Goal: Task Accomplishment & Management: Manage account settings

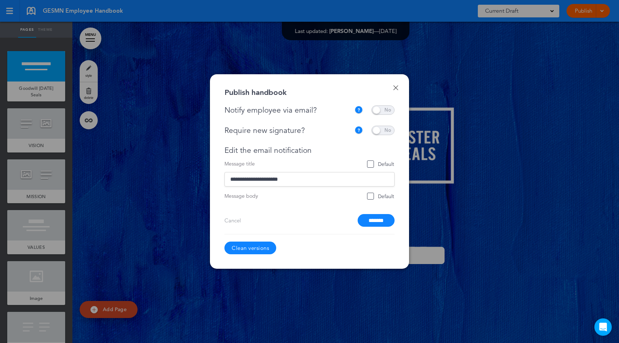
click at [257, 245] on link "Clean versions" at bounding box center [250, 247] width 52 height 13
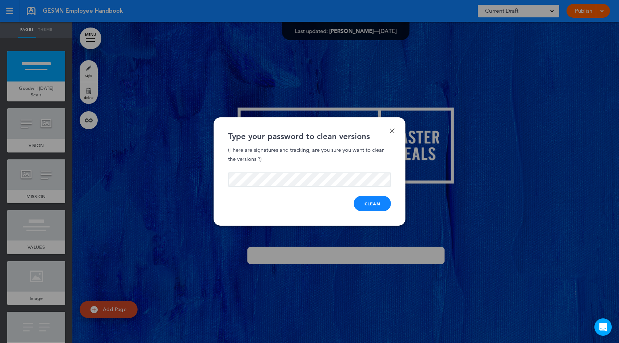
click at [371, 197] on button "Clean" at bounding box center [373, 203] width 38 height 15
click at [369, 202] on button "Clean" at bounding box center [373, 203] width 38 height 15
click at [369, 199] on button "Clean" at bounding box center [373, 203] width 38 height 15
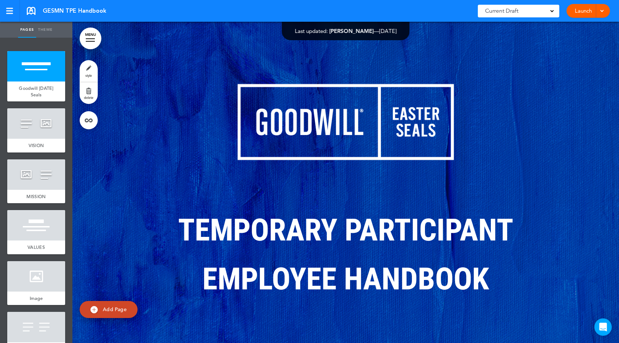
click at [580, 12] on link "Launch" at bounding box center [583, 11] width 23 height 14
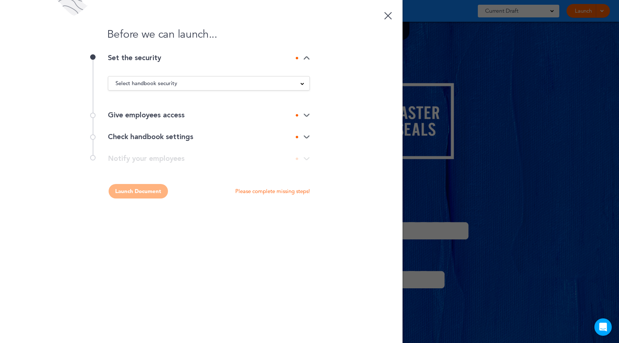
click at [207, 85] on div "Select handbook security" at bounding box center [208, 83] width 201 height 8
click at [187, 108] on li "Private link" at bounding box center [208, 110] width 201 height 9
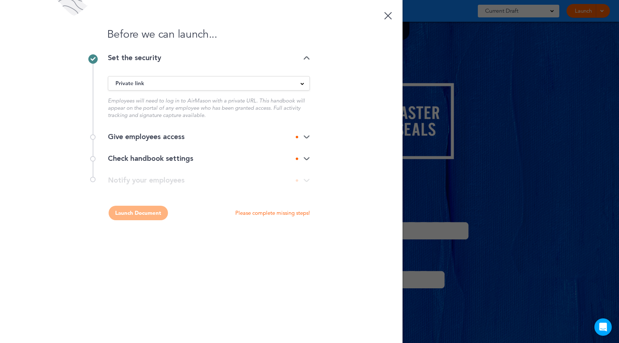
click at [186, 132] on div "Give employees access" at bounding box center [209, 137] width 202 height 22
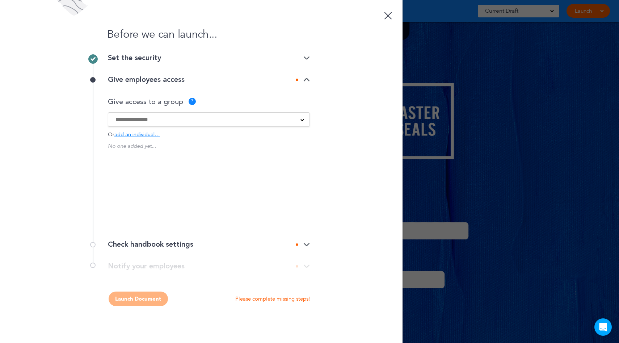
click at [150, 122] on input at bounding box center [203, 119] width 177 height 8
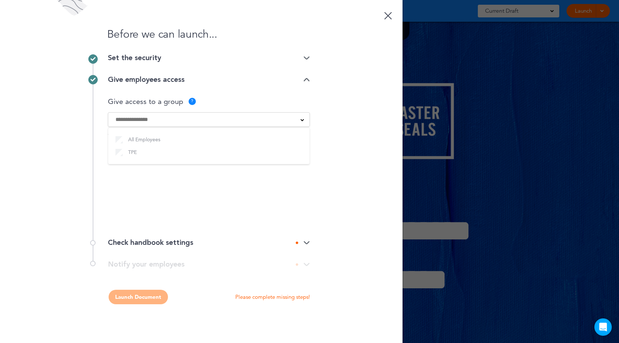
click at [311, 181] on div "Before we can launch... Set the security Private link Public link Private link …" at bounding box center [201, 171] width 402 height 343
click at [265, 153] on p "0 employee" at bounding box center [274, 151] width 27 height 5
click at [164, 151] on div "All Employees 0 employee" at bounding box center [209, 151] width 202 height 9
click at [159, 124] on div "All Employees TPE" at bounding box center [209, 119] width 202 height 14
click at [147, 120] on input at bounding box center [203, 119] width 177 height 8
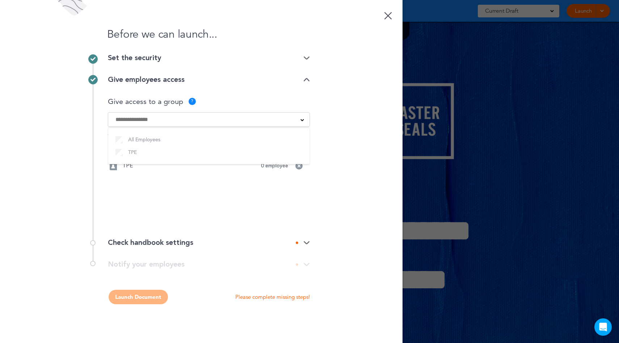
click at [196, 185] on div "No one added yet... All Employees 0 employee TPE 0 employee Would you like to c…" at bounding box center [209, 181] width 202 height 80
click at [278, 148] on div "All Employees 0 employee" at bounding box center [209, 151] width 202 height 9
click at [384, 18] on link at bounding box center [388, 14] width 14 height 14
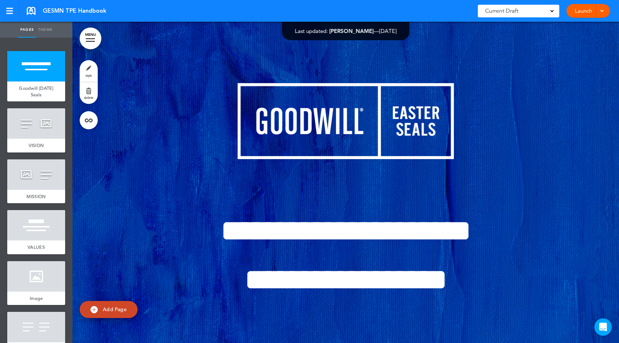
click at [387, 18] on div "GESMN TPE Handbook Saved! Current Draft CURRENT DRAFT Launch Launch Preview Dra…" at bounding box center [309, 11] width 619 height 22
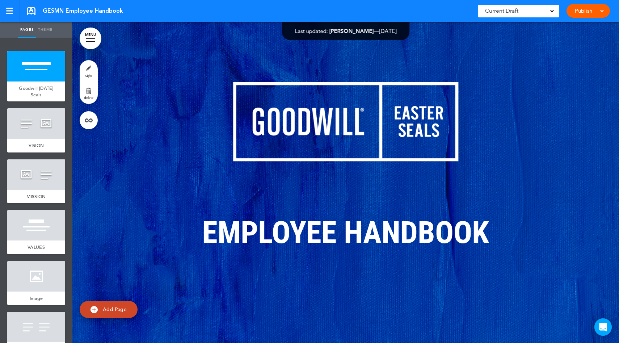
click at [602, 13] on div at bounding box center [600, 11] width 7 height 14
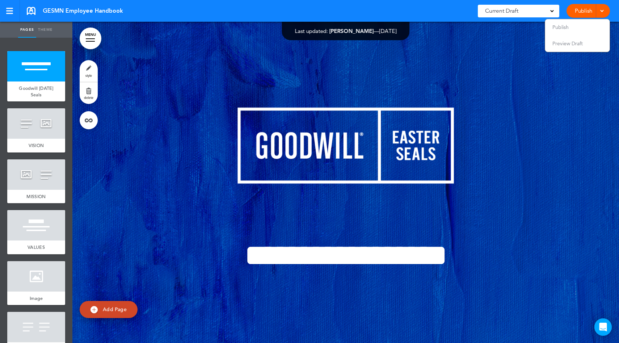
click at [585, 14] on link "Publish" at bounding box center [583, 11] width 23 height 14
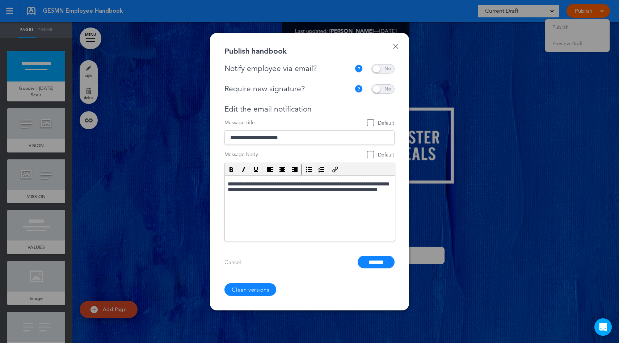
click at [268, 286] on link "Clean versions" at bounding box center [250, 289] width 52 height 13
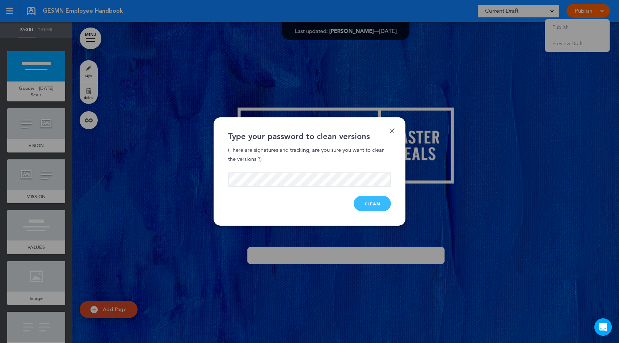
click at [371, 201] on button "Clean" at bounding box center [373, 203] width 38 height 15
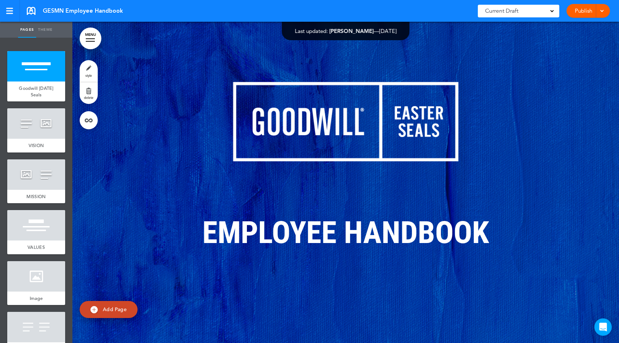
click at [603, 12] on span at bounding box center [601, 10] width 5 height 5
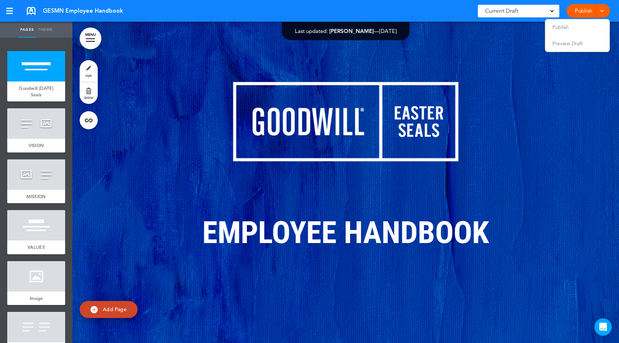
click at [587, 29] on li "Publish" at bounding box center [577, 27] width 64 height 16
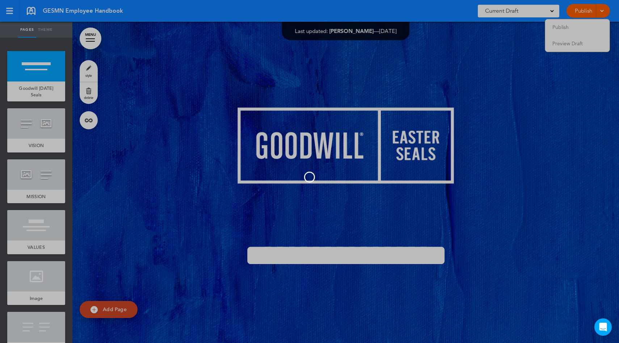
click at [570, 26] on div at bounding box center [309, 171] width 619 height 343
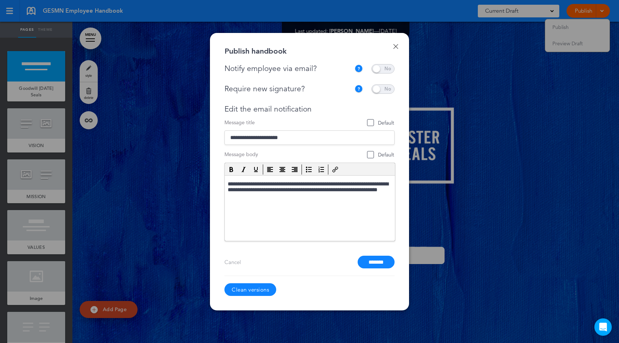
click at [262, 287] on link "Clean versions" at bounding box center [250, 289] width 52 height 13
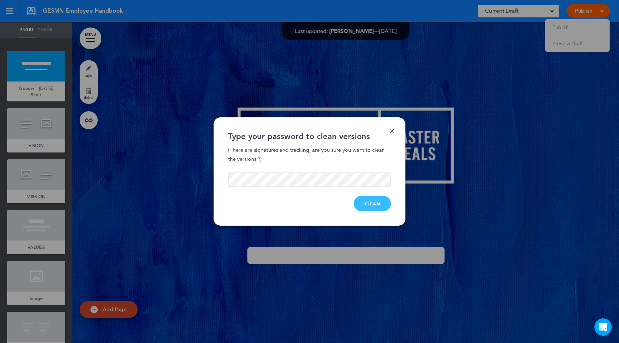
click at [369, 199] on button "Clean" at bounding box center [373, 203] width 38 height 15
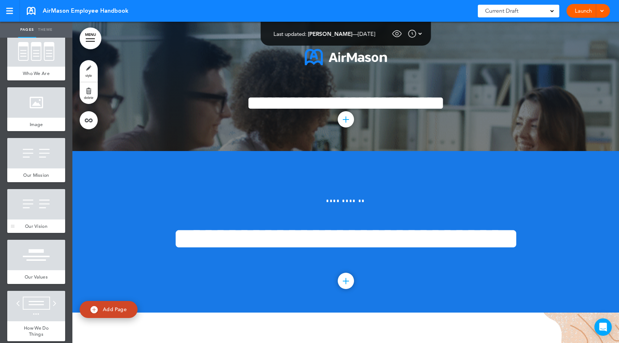
scroll to position [367, 0]
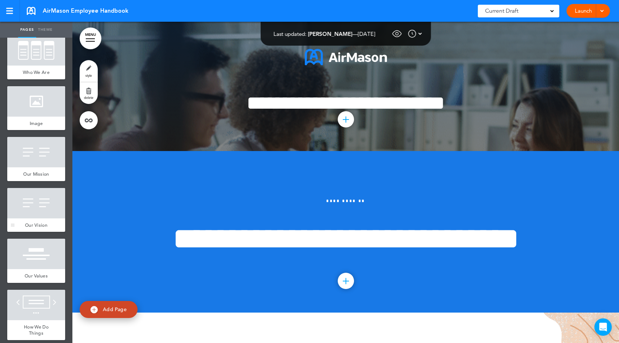
click at [33, 211] on div at bounding box center [36, 203] width 58 height 30
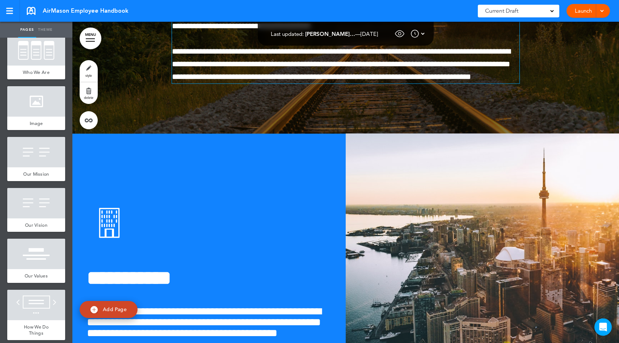
scroll to position [7700, 0]
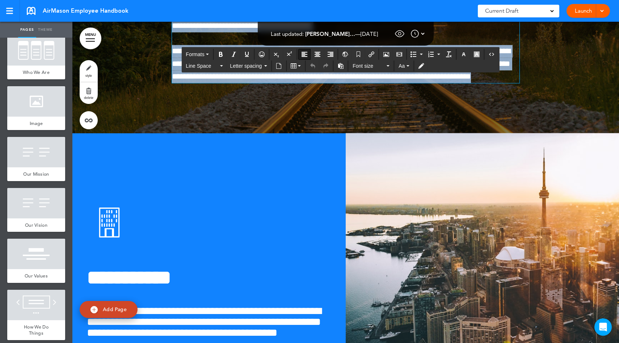
drag, startPoint x: 321, startPoint y: 272, endPoint x: 177, endPoint y: 168, distance: 177.6
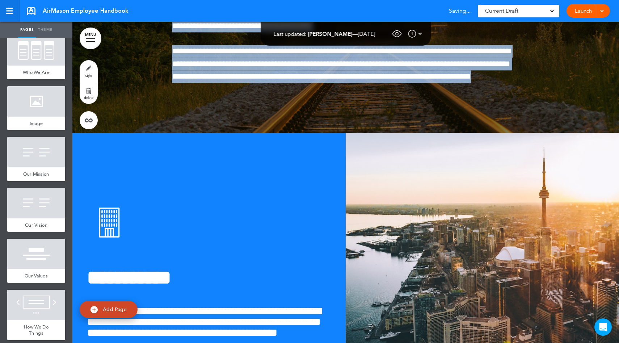
click at [12, 12] on div at bounding box center [9, 11] width 7 height 6
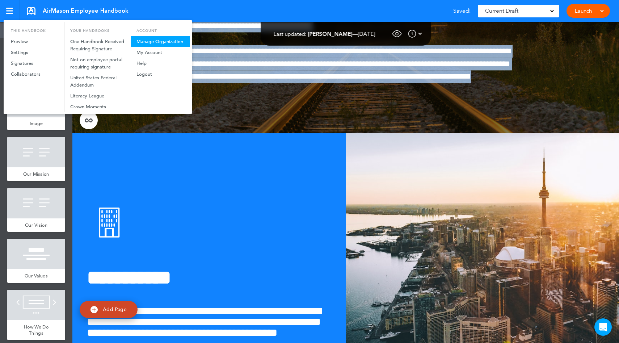
click at [151, 37] on link "Manage Organization" at bounding box center [160, 41] width 59 height 11
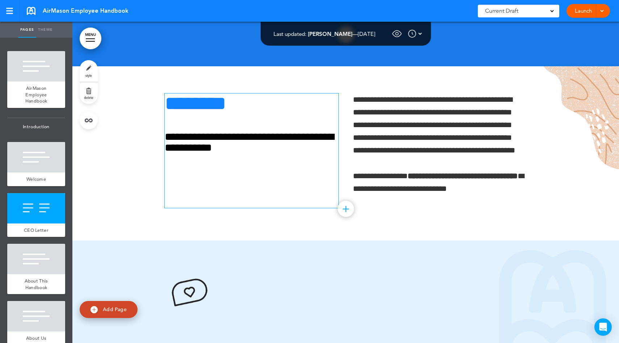
scroll to position [257, 0]
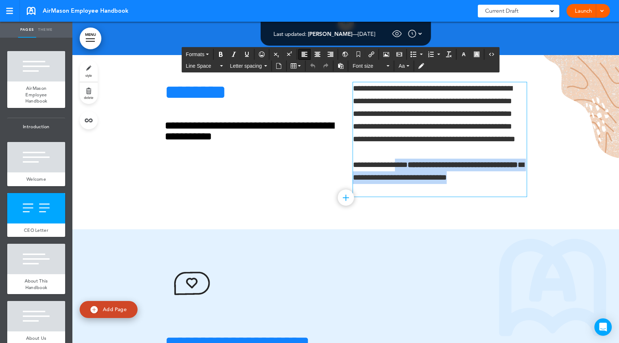
drag, startPoint x: 482, startPoint y: 235, endPoint x: 376, endPoint y: 169, distance: 125.5
click at [386, 197] on div "**********" at bounding box center [440, 139] width 174 height 114
